Goal: Transaction & Acquisition: Obtain resource

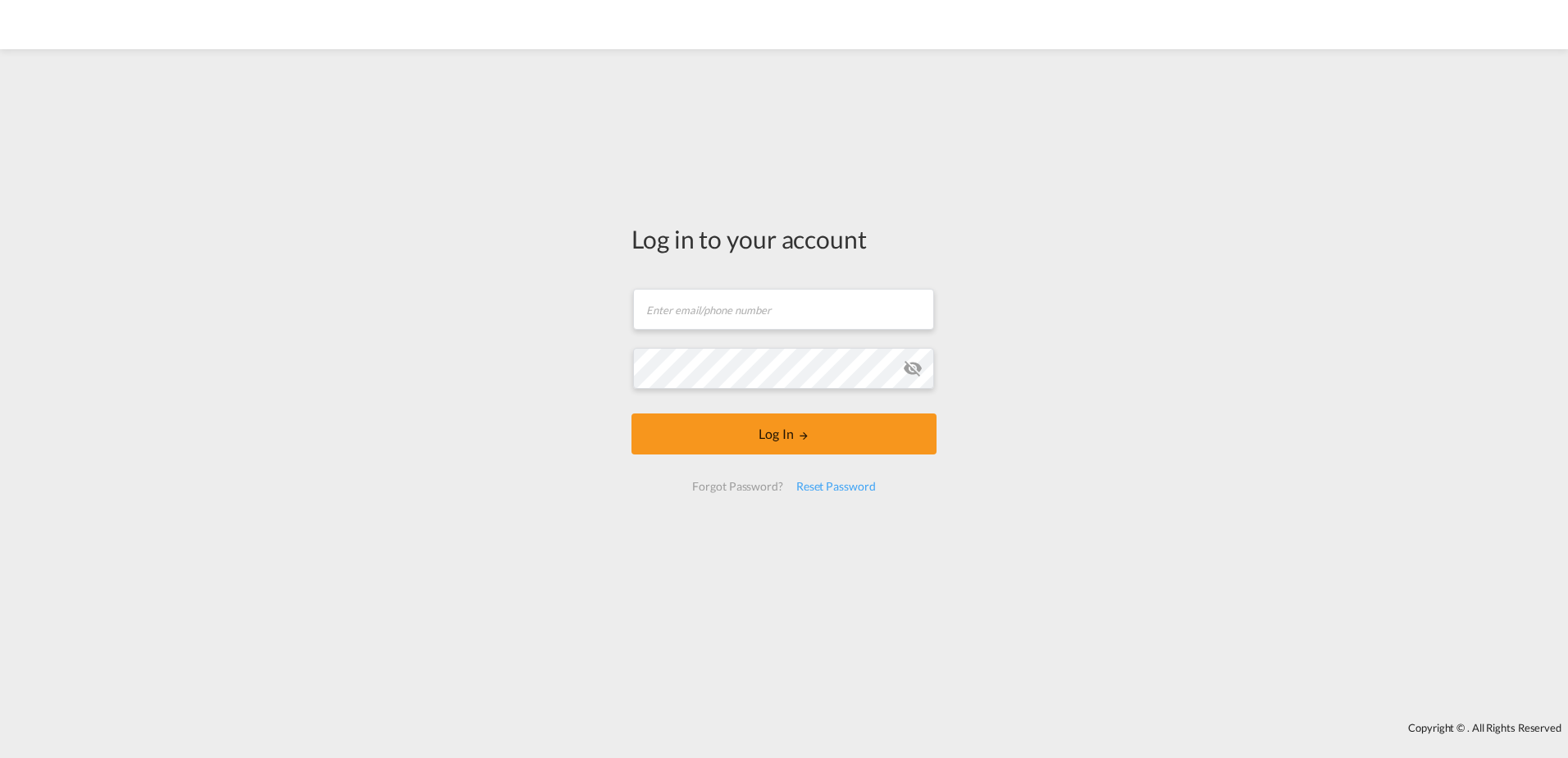
click at [759, 319] on form "Email field is required Password field is required Log In Forgot Password? Rese…" at bounding box center [784, 390] width 305 height 236
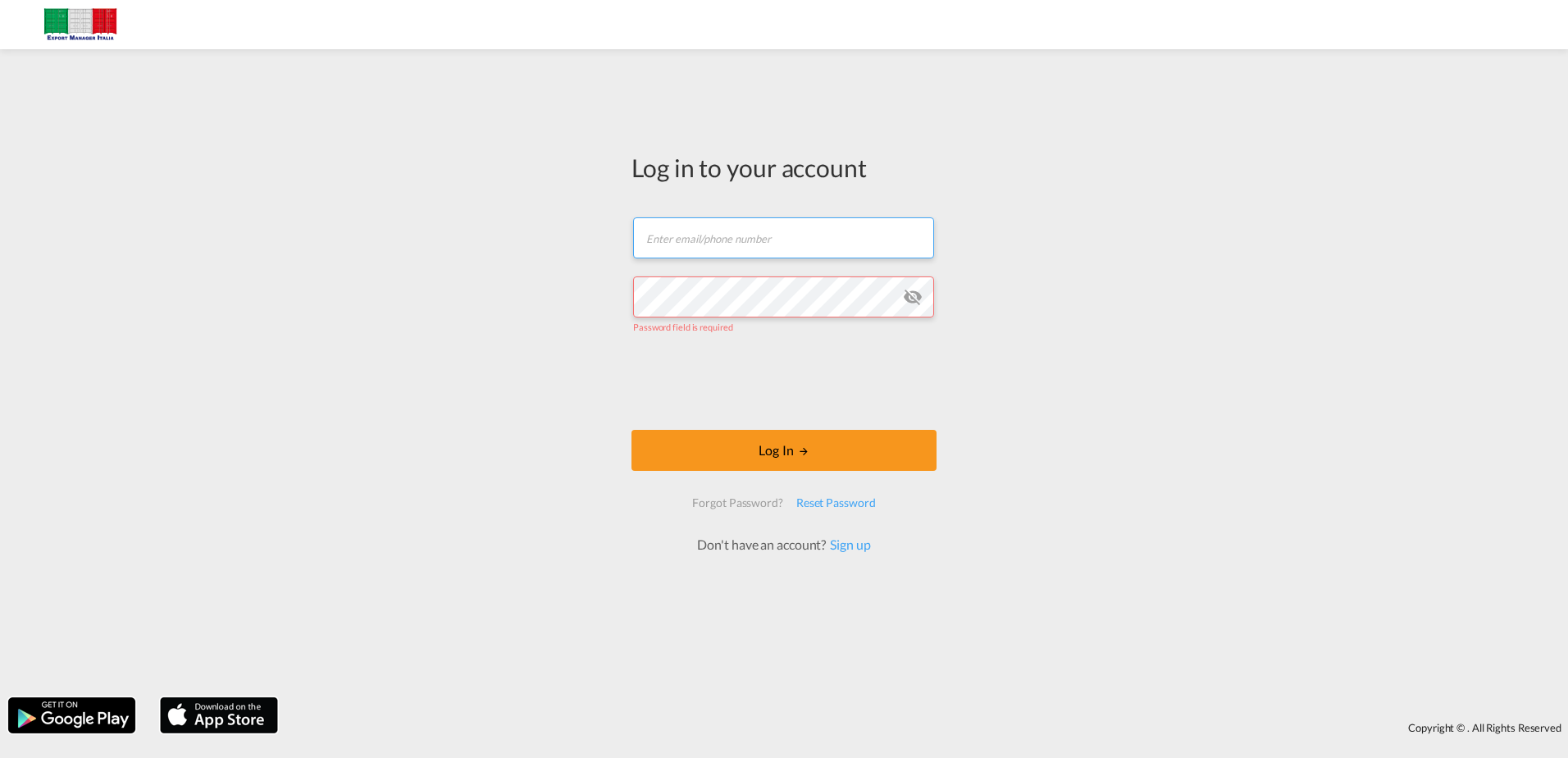
click at [784, 242] on input "text" at bounding box center [783, 237] width 301 height 41
type input "[PERSON_NAME][EMAIL_ADDRESS][PERSON_NAME][DOMAIN_NAME]"
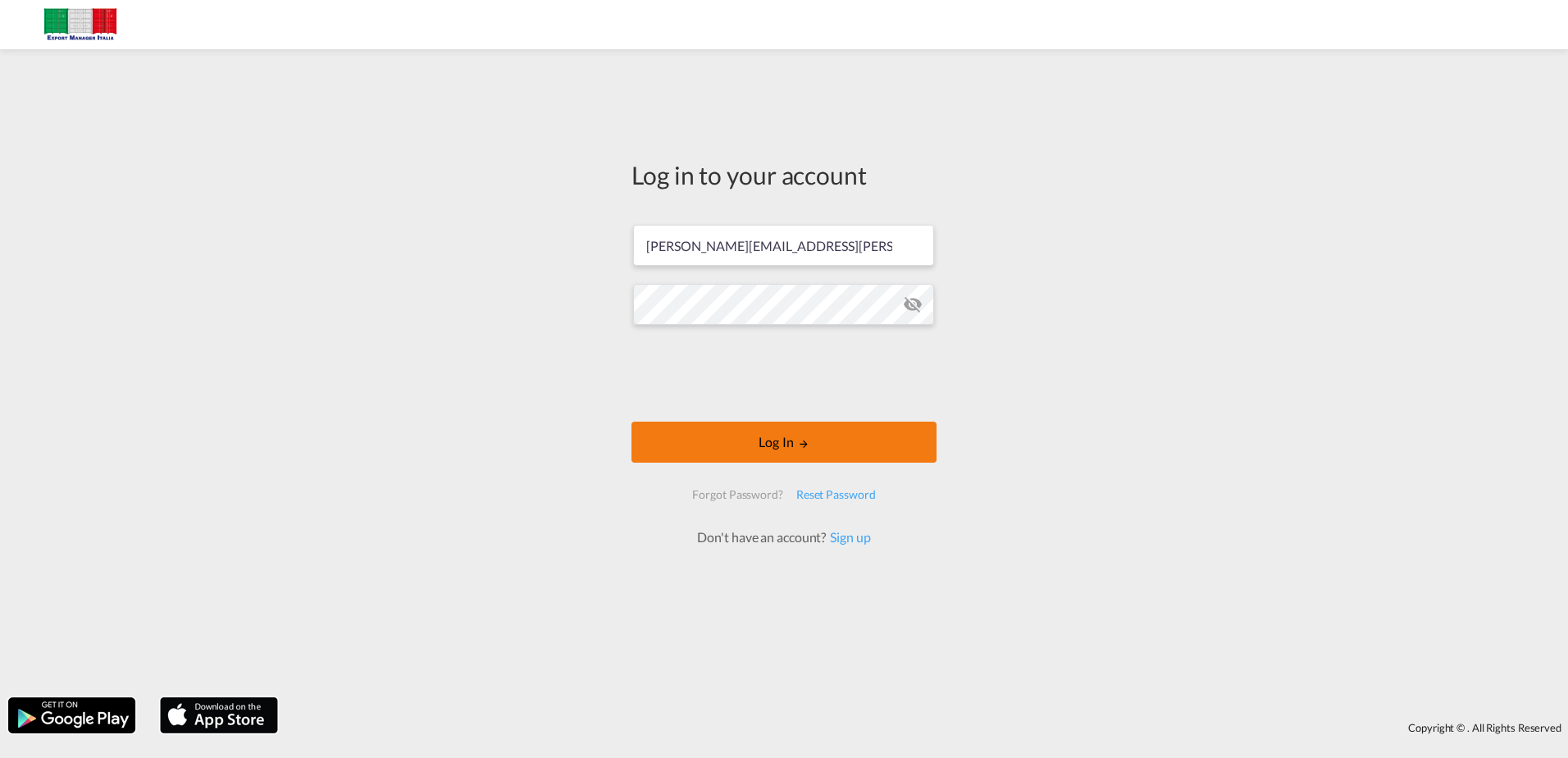
click at [791, 440] on button "Log In" at bounding box center [784, 442] width 305 height 41
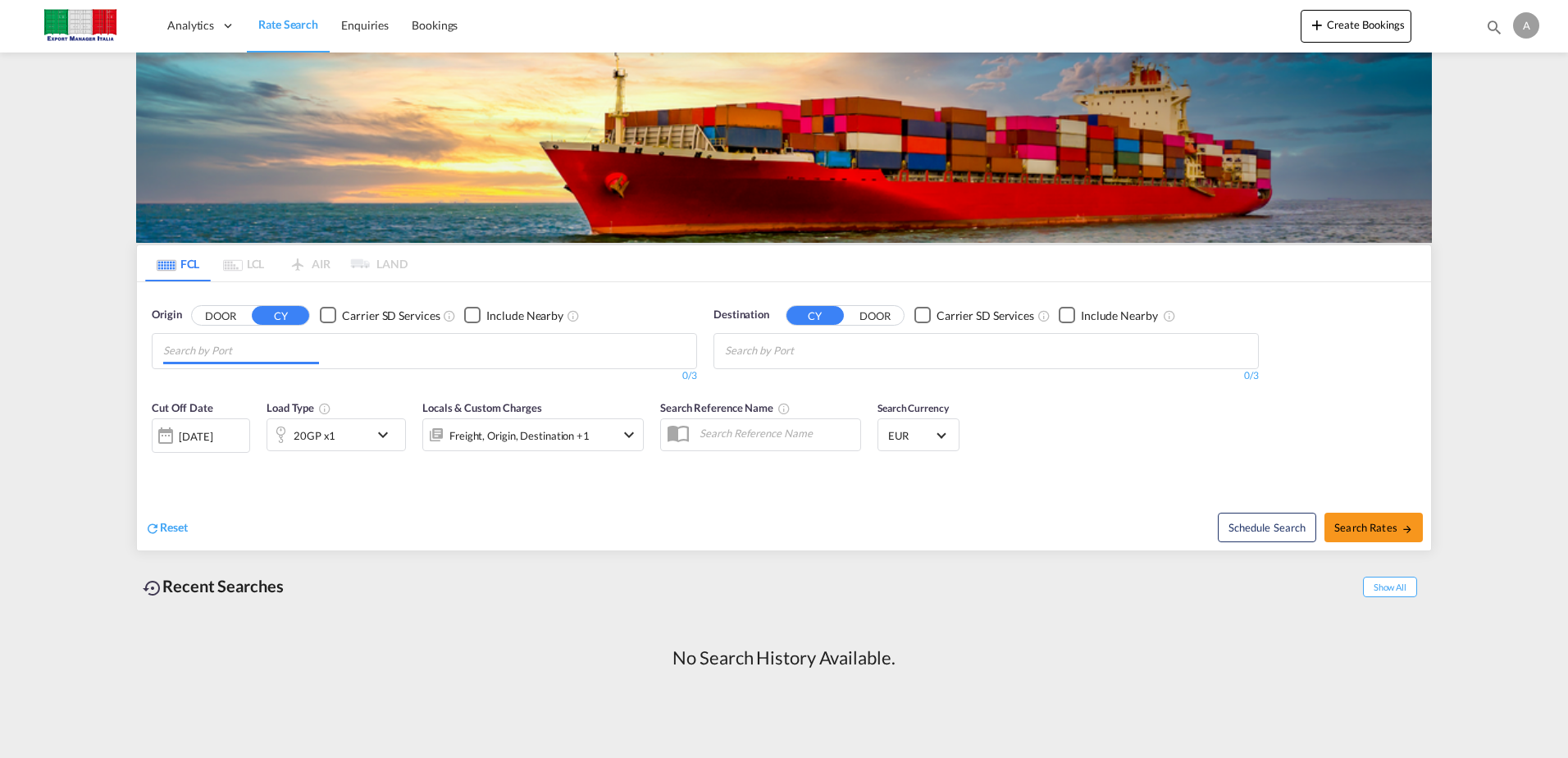
click at [304, 355] on input "Chips input." at bounding box center [241, 351] width 156 height 26
type input "[GEOGRAPHIC_DATA]"
click at [231, 380] on div "Trieste Italy ITTRS" at bounding box center [289, 389] width 311 height 49
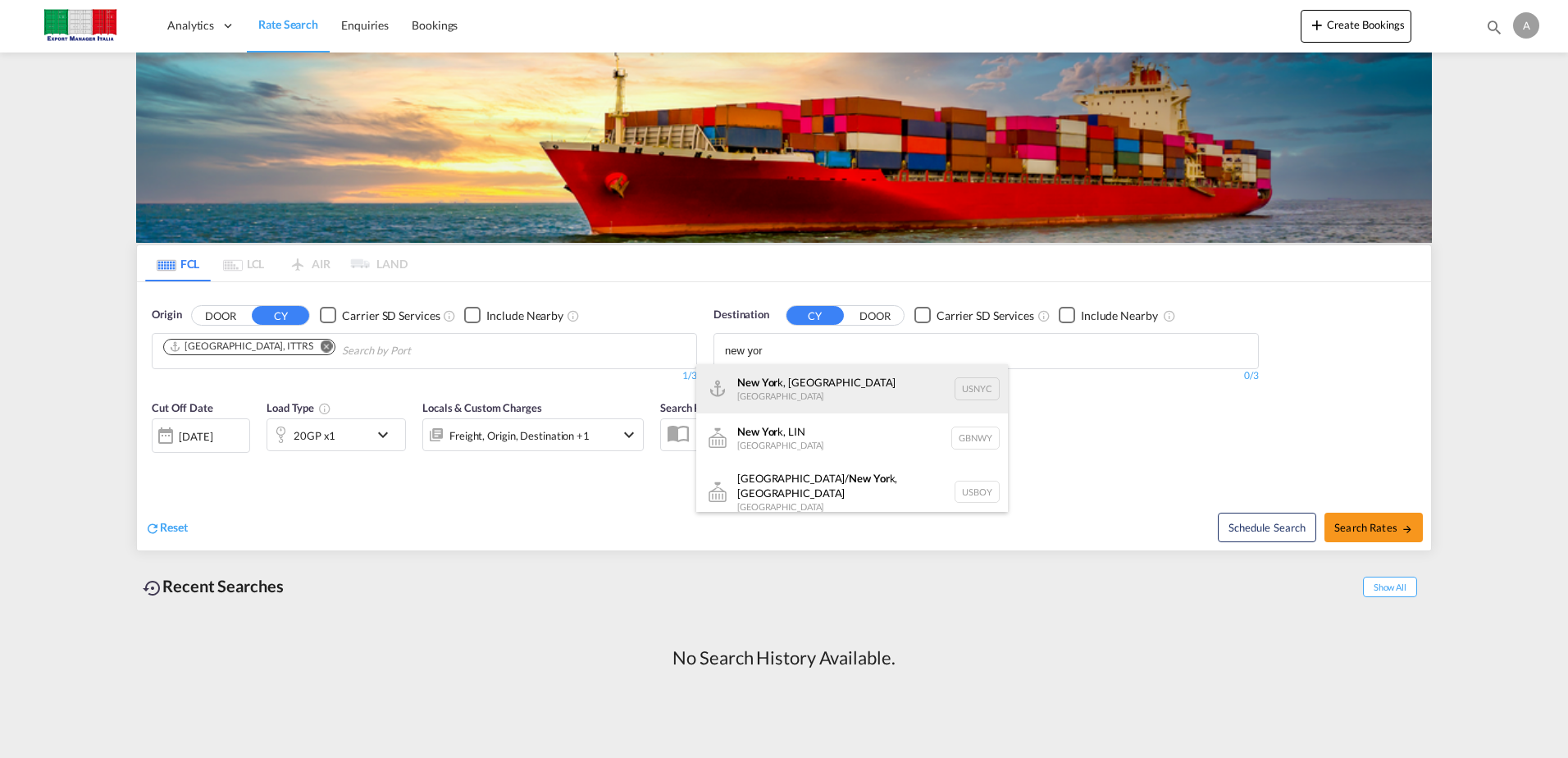
type input "new yor"
click at [789, 394] on div "New Yor k, [GEOGRAPHIC_DATA] [GEOGRAPHIC_DATA] USNYC" at bounding box center [851, 389] width 311 height 49
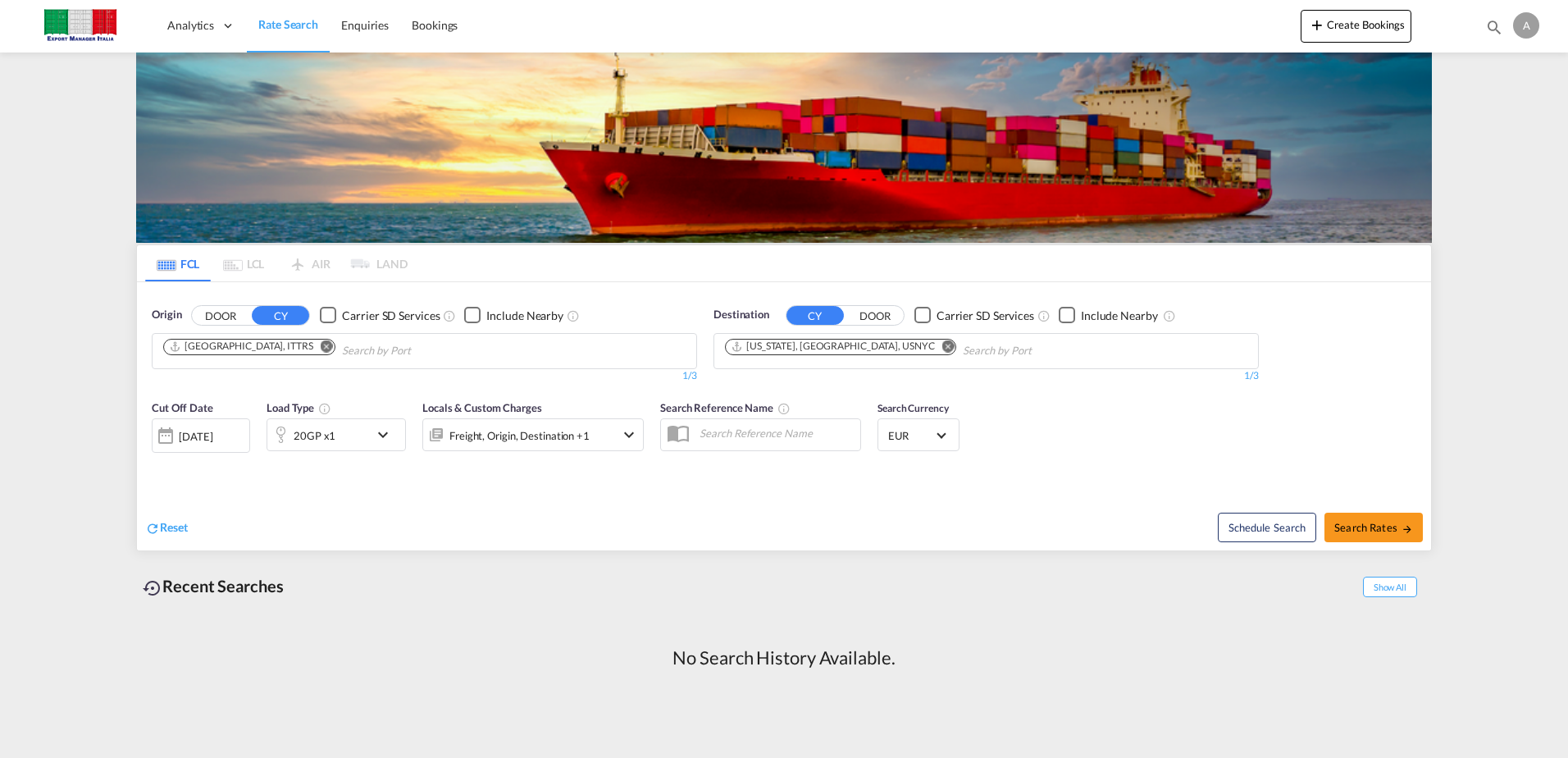
click at [374, 434] on md-icon "icon-chevron-down" at bounding box center [387, 435] width 28 height 19
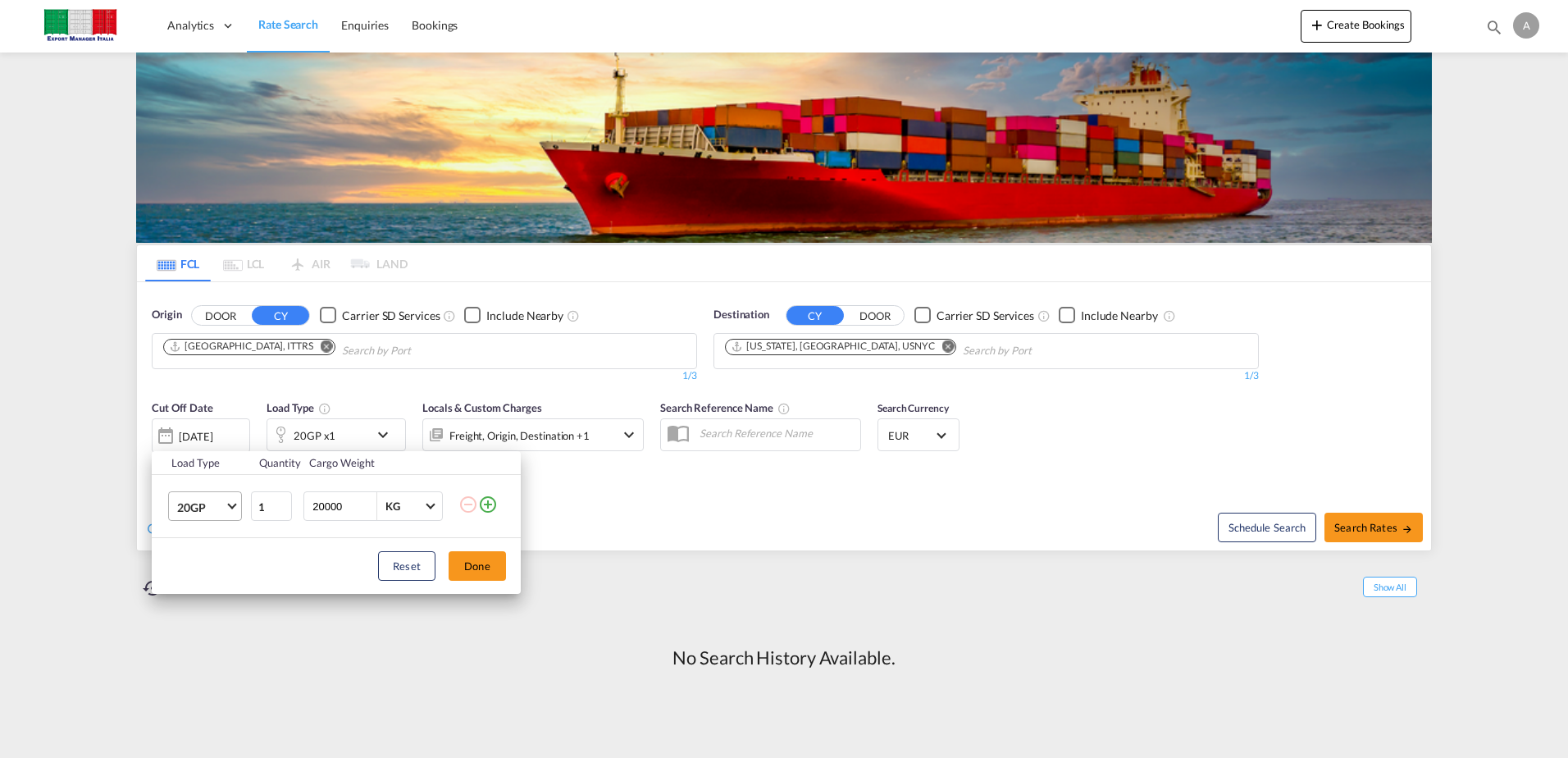
click at [239, 514] on md-select-value "20GP" at bounding box center [208, 507] width 65 height 28
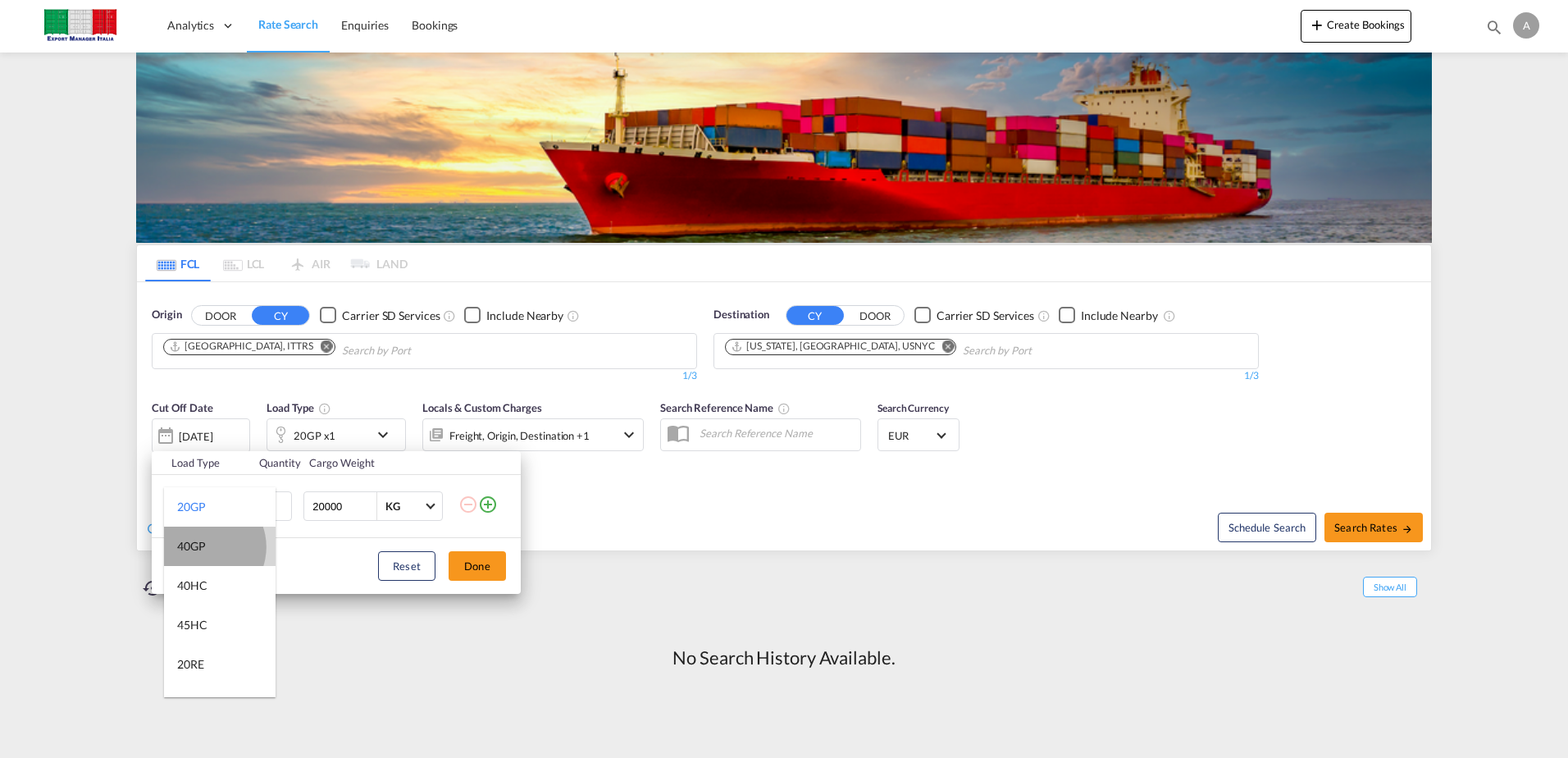
click at [204, 547] on div "40GP" at bounding box center [191, 546] width 29 height 17
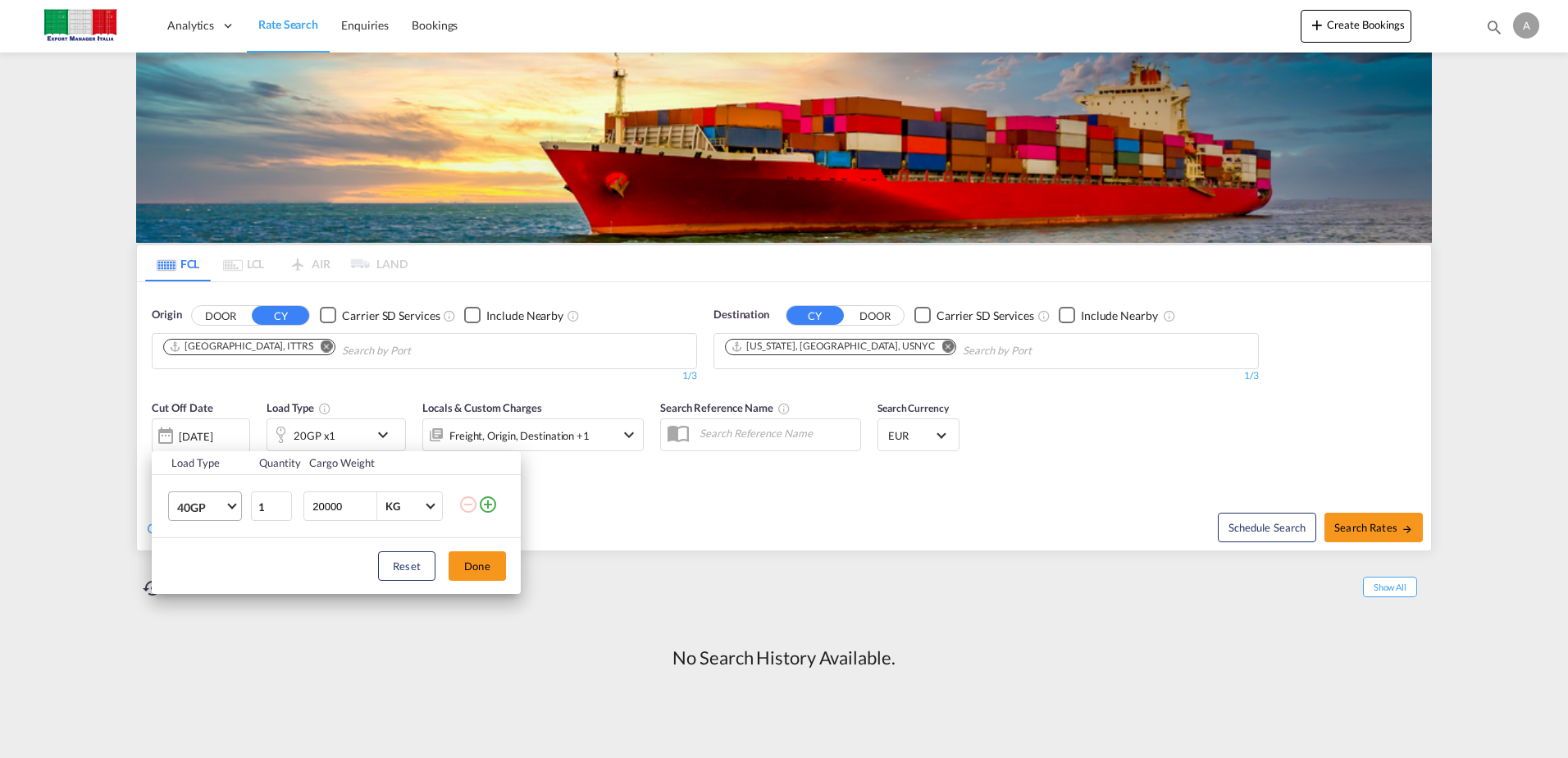
click at [224, 504] on span "40GP" at bounding box center [201, 507] width 48 height 17
click at [216, 545] on md-option "40HC" at bounding box center [220, 546] width 111 height 40
click at [474, 572] on button "Done" at bounding box center [477, 566] width 57 height 29
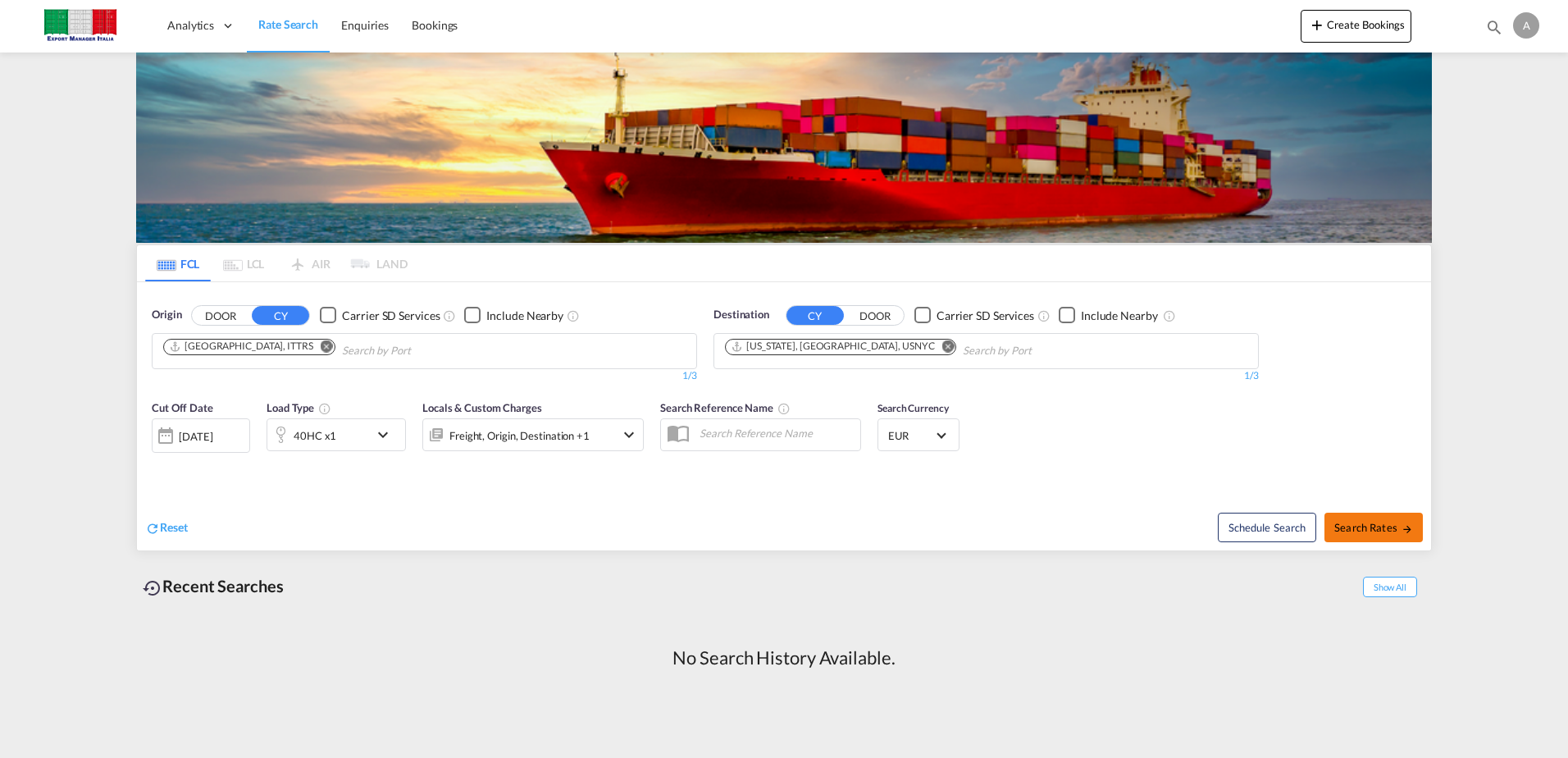
click at [1359, 533] on span "Search Rates" at bounding box center [1373, 527] width 78 height 13
type input "ITTRS to USNYC / [DATE]"
